Goal: Task Accomplishment & Management: Use online tool/utility

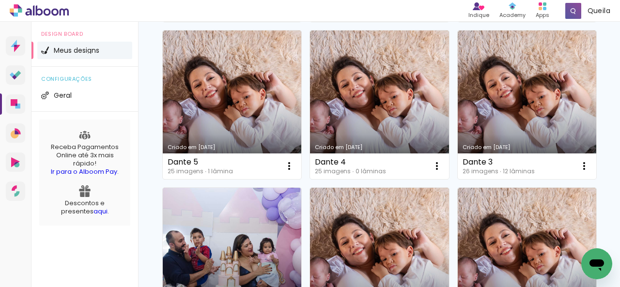
scroll to position [625, 0]
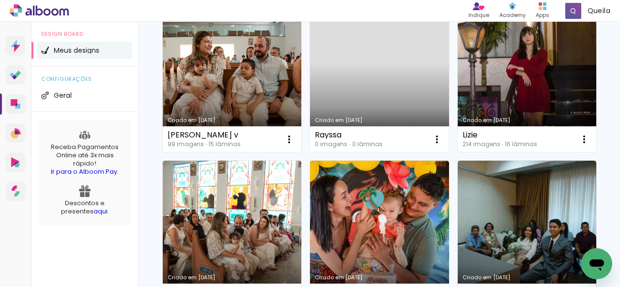
scroll to position [436, 0]
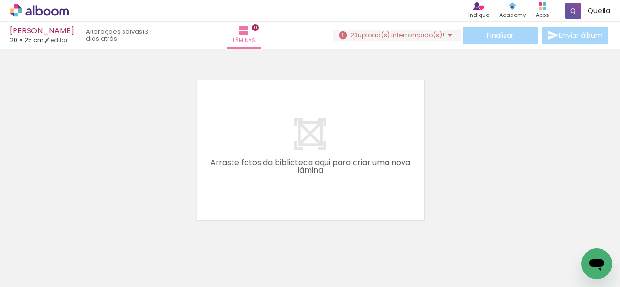
click at [118, 148] on div at bounding box center [310, 137] width 620 height 171
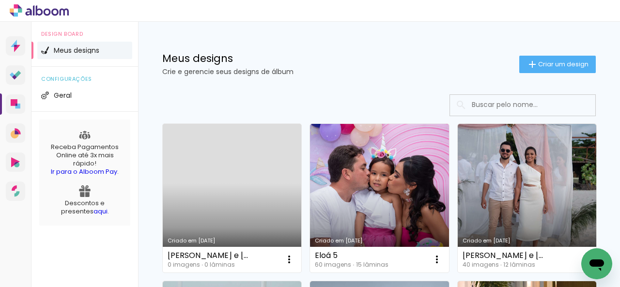
click at [192, 187] on link "Criado em [DATE]" at bounding box center [232, 198] width 138 height 149
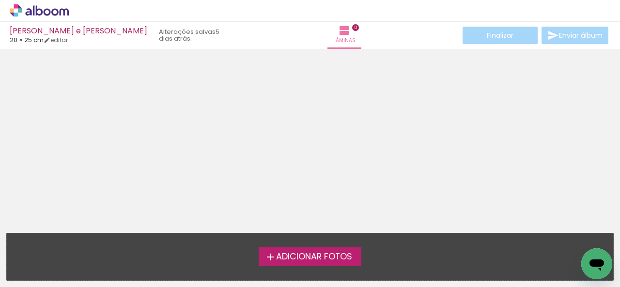
click at [306, 257] on span "Adicionar Fotos" at bounding box center [314, 257] width 76 height 9
click at [0, 0] on input "file" at bounding box center [0, 0] width 0 height 0
